Goal: Task Accomplishment & Management: Manage account settings

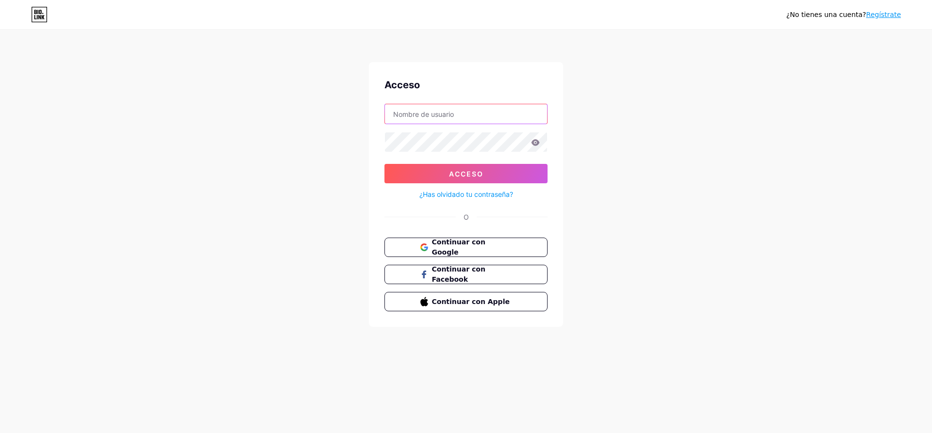
type input "[EMAIL_ADDRESS][DOMAIN_NAME]"
click at [533, 144] on icon at bounding box center [535, 142] width 8 height 6
click at [528, 176] on button "Acceso" at bounding box center [465, 173] width 163 height 19
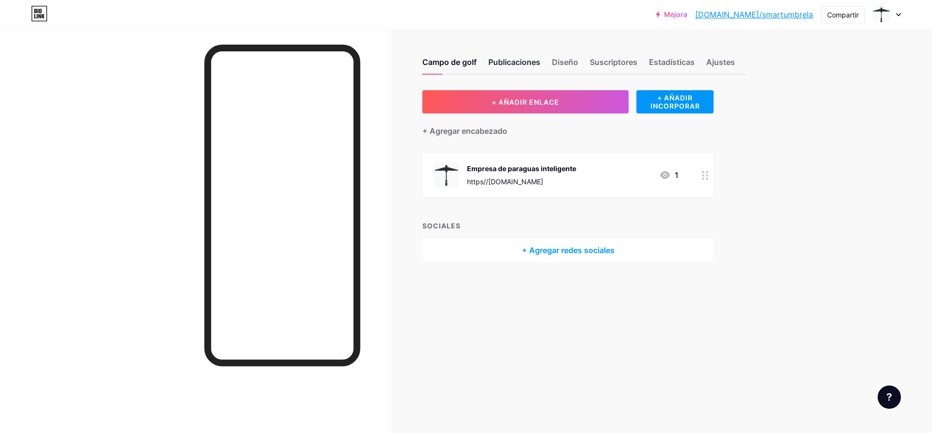
drag, startPoint x: 517, startPoint y: 57, endPoint x: 523, endPoint y: 58, distance: 5.4
click at [519, 57] on font "Publicaciones" at bounding box center [514, 62] width 52 height 10
click at [664, 59] on font "Estadísticas" at bounding box center [672, 62] width 46 height 10
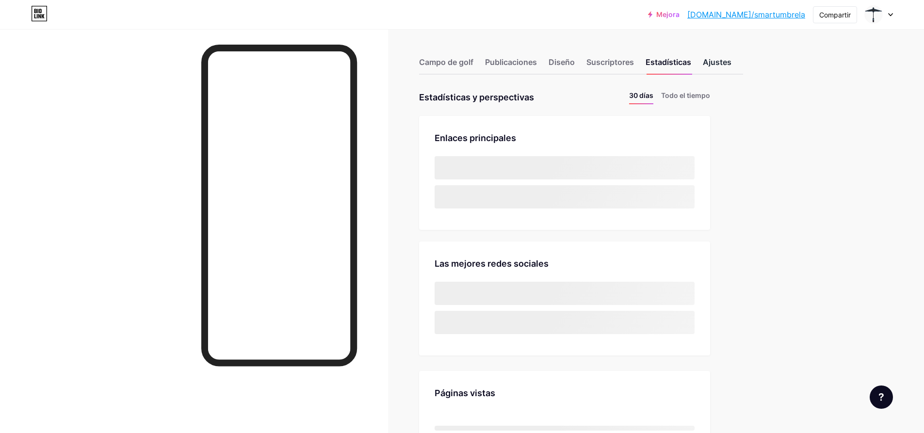
click at [726, 63] on font "Ajustes" at bounding box center [717, 62] width 29 height 10
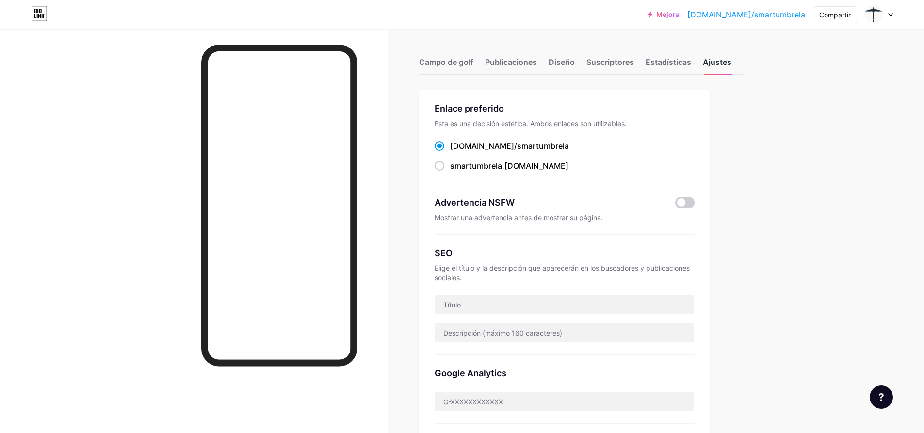
drag, startPoint x: 760, startPoint y: 15, endPoint x: 730, endPoint y: 61, distance: 55.2
click at [730, 116] on div "Enlace preferido Esta es una decisión estética. Ambos enlaces son utilizables. …" at bounding box center [581, 414] width 324 height 648
drag, startPoint x: 723, startPoint y: 11, endPoint x: 803, endPoint y: 14, distance: 79.6
click at [803, 14] on div "Mejora [DOMAIN_NAME]/smartu... [DOMAIN_NAME]/smartumbrela" at bounding box center [726, 14] width 157 height 17
copy font "[DOMAIN_NAME]/smartumbrela"
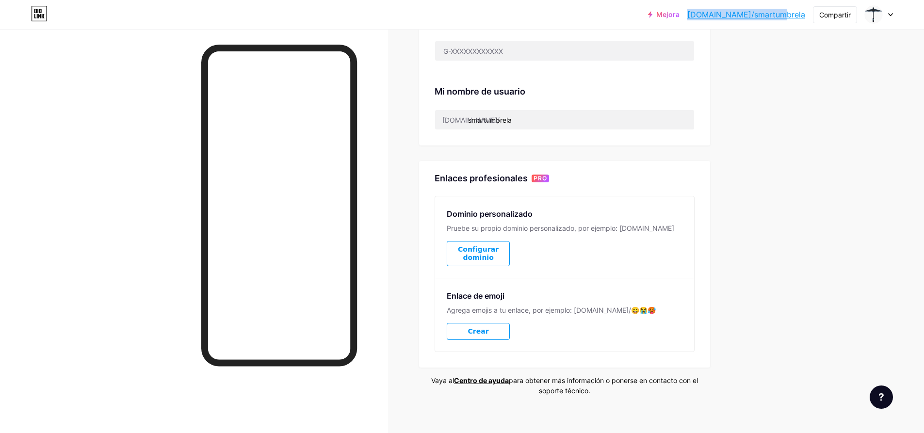
scroll to position [353, 0]
